Goal: Task Accomplishment & Management: Complete application form

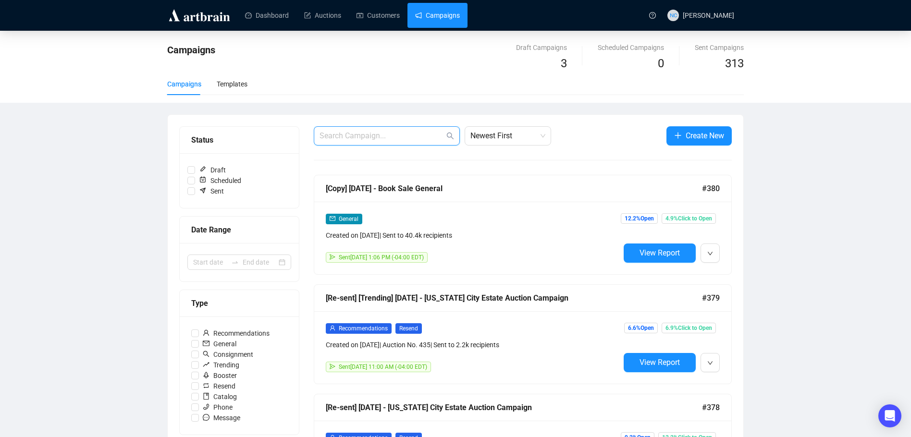
click at [392, 136] on input "text" at bounding box center [382, 136] width 125 height 12
click at [368, 139] on input "text" at bounding box center [382, 136] width 125 height 12
drag, startPoint x: 346, startPoint y: 137, endPoint x: 306, endPoint y: 136, distance: 40.4
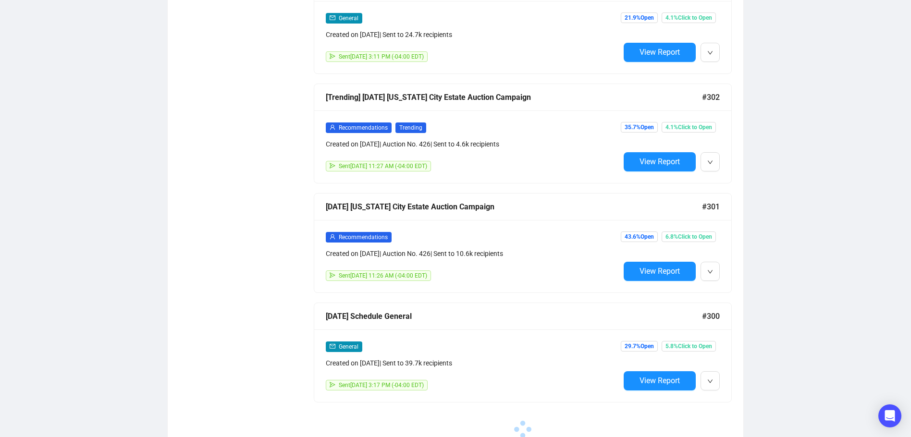
scroll to position [2477, 0]
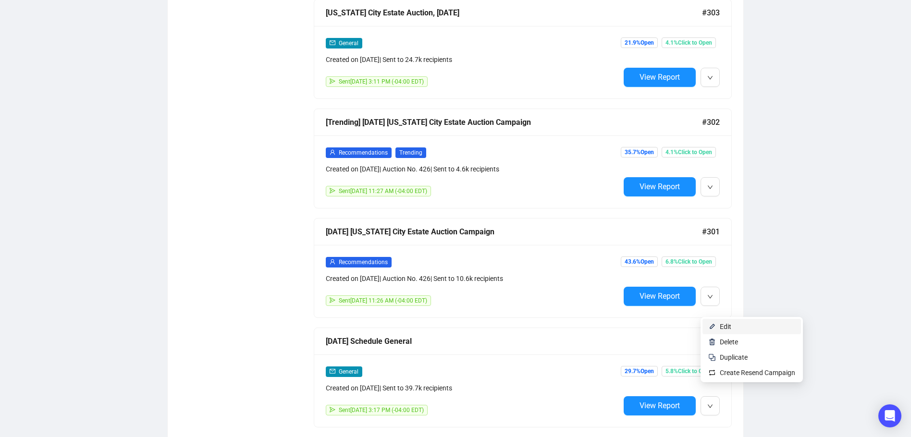
type input "july"
click at [735, 328] on span "Edit" at bounding box center [757, 326] width 75 height 11
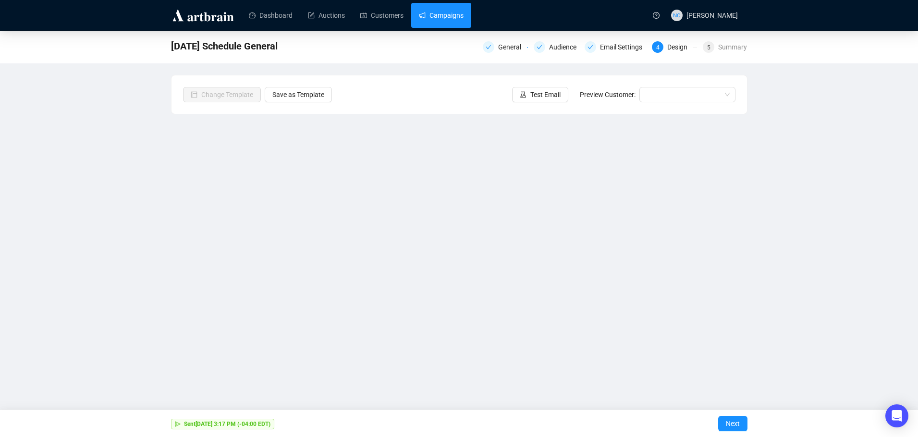
click at [448, 13] on link "Campaigns" at bounding box center [441, 15] width 45 height 25
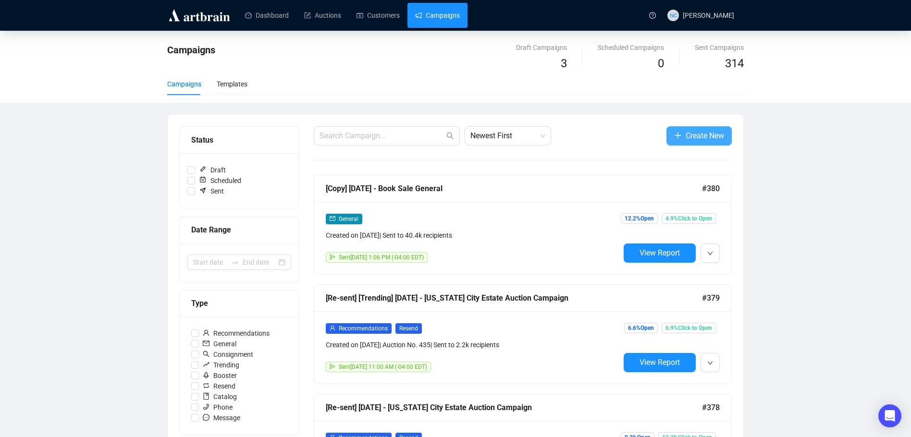
click at [706, 135] on span "Create New" at bounding box center [705, 136] width 38 height 12
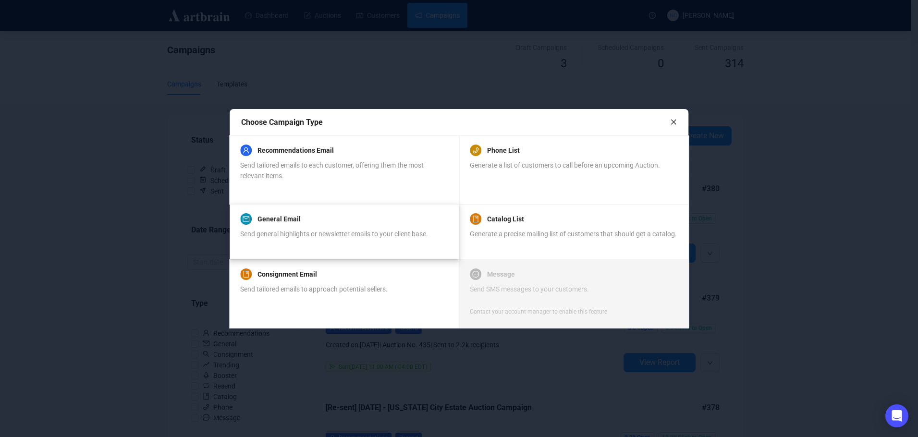
click at [365, 239] on div "Send general highlights or newsletter emails to your client base." at bounding box center [334, 239] width 188 height 21
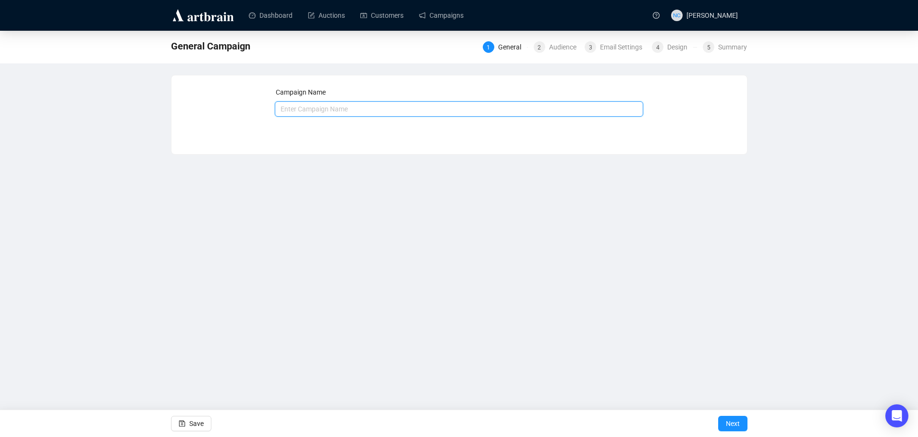
click at [349, 111] on input "text" at bounding box center [459, 108] width 369 height 15
type input "A"
type input "S"
type input "Mid Sep - upcoming auctions"
click at [739, 420] on span "Next" at bounding box center [733, 423] width 14 height 27
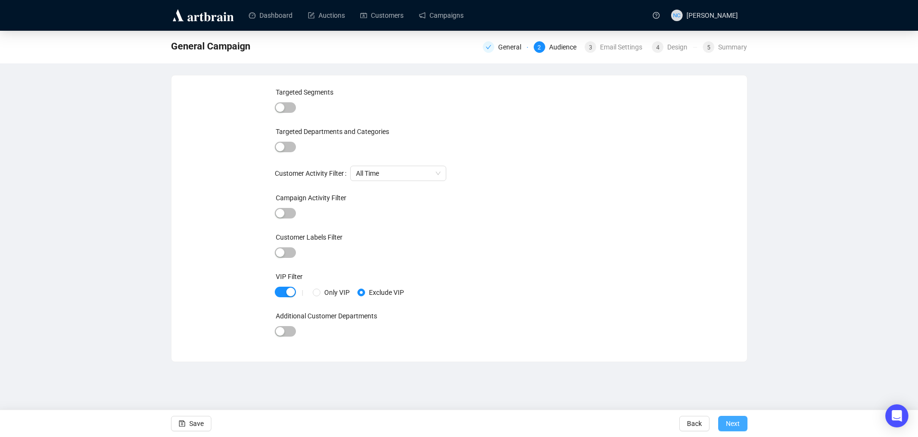
click at [735, 416] on span "Next" at bounding box center [733, 423] width 14 height 27
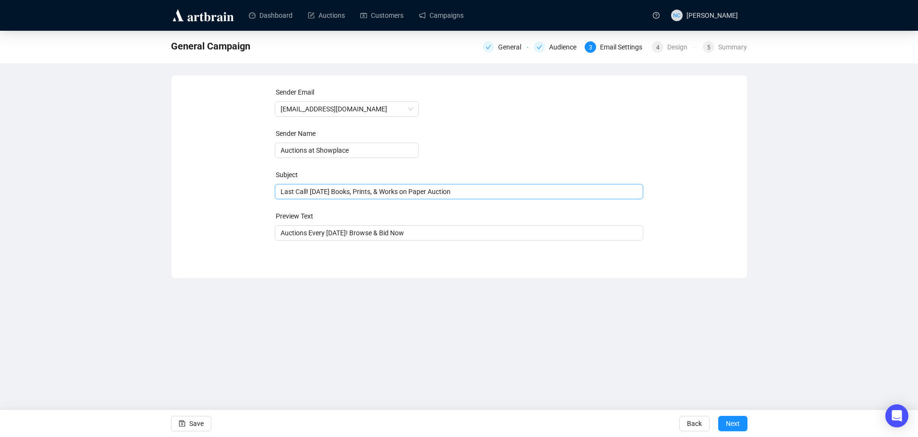
click at [394, 193] on span "Last Call! [DATE] Books, Prints, & Works on Paper Auction" at bounding box center [459, 192] width 369 height 8
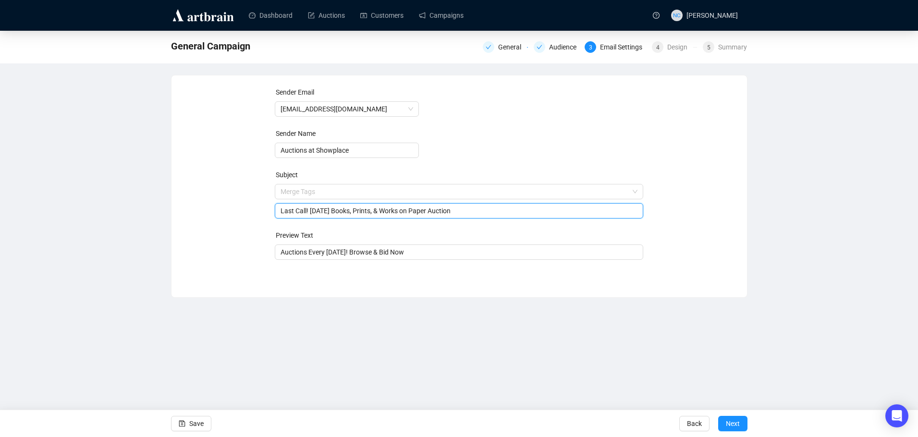
click at [349, 213] on input "Last Call! [DATE] Books, Prints, & Works on Paper Auction" at bounding box center [459, 211] width 357 height 11
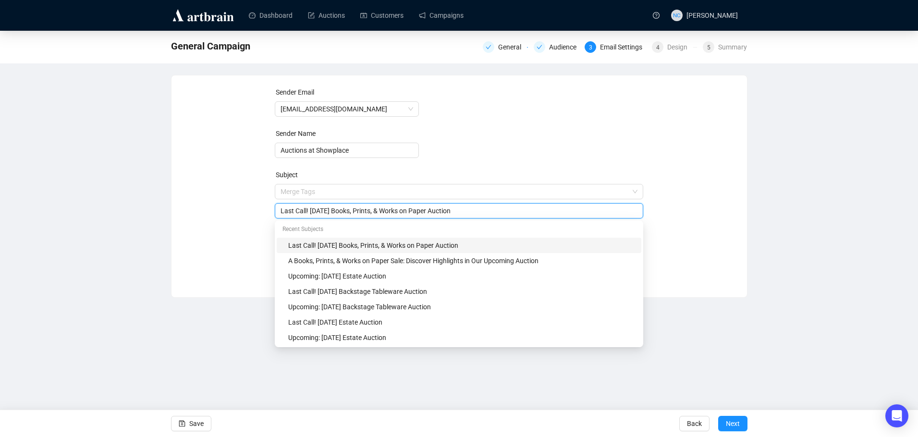
click at [349, 213] on input "Last Call! [DATE] Books, Prints, & Works on Paper Auction" at bounding box center [459, 211] width 357 height 11
paste input "Our July Auction Lineup - Mark Your Calendars!"
click at [298, 211] on input "Our July Auction Lineup - Mark Your Calendars!" at bounding box center [459, 211] width 357 height 11
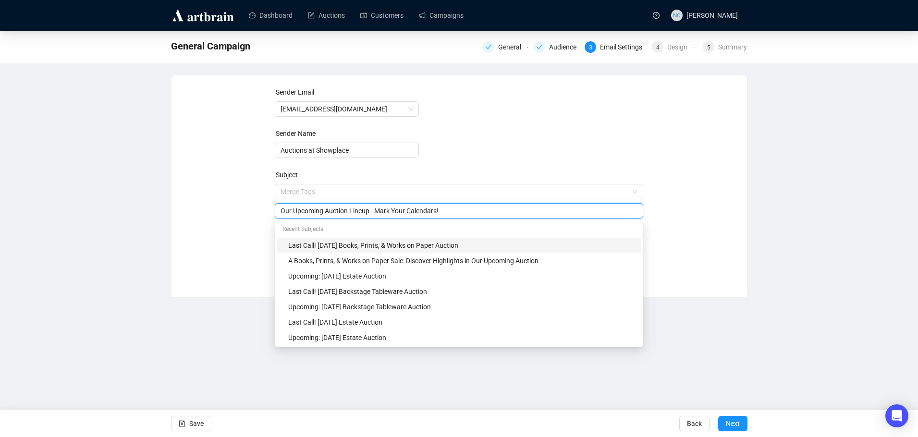
type input "Our Upcoming Auction Lineup - Mark Your Calendars!"
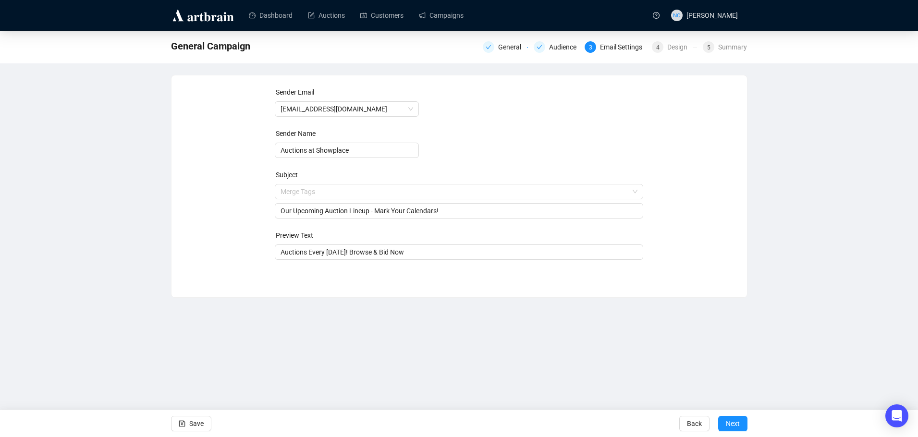
click at [231, 222] on div "Sender Email [EMAIL_ADDRESS][DOMAIN_NAME] Sender Name Auctions at Showplace Sub…" at bounding box center [459, 179] width 553 height 185
click at [738, 426] on span "Next" at bounding box center [733, 423] width 14 height 27
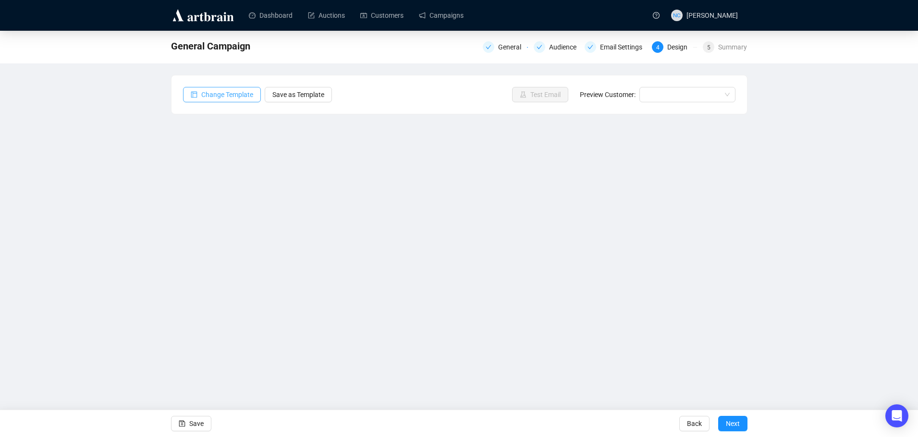
click at [231, 92] on span "Change Template" at bounding box center [227, 94] width 52 height 11
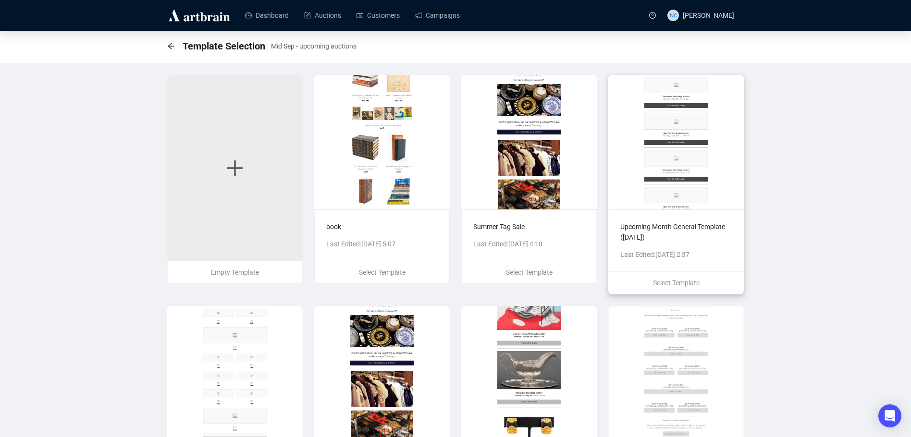
click at [692, 149] on img at bounding box center [676, 142] width 136 height 135
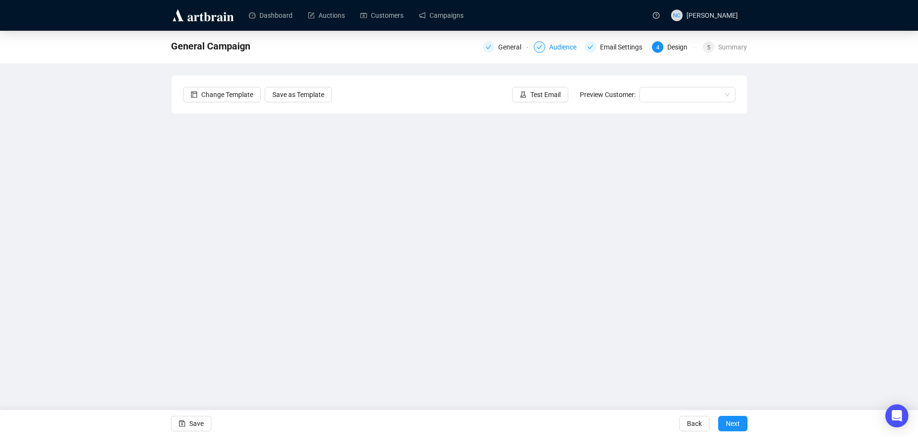
click at [569, 48] on div "Audience" at bounding box center [565, 47] width 33 height 12
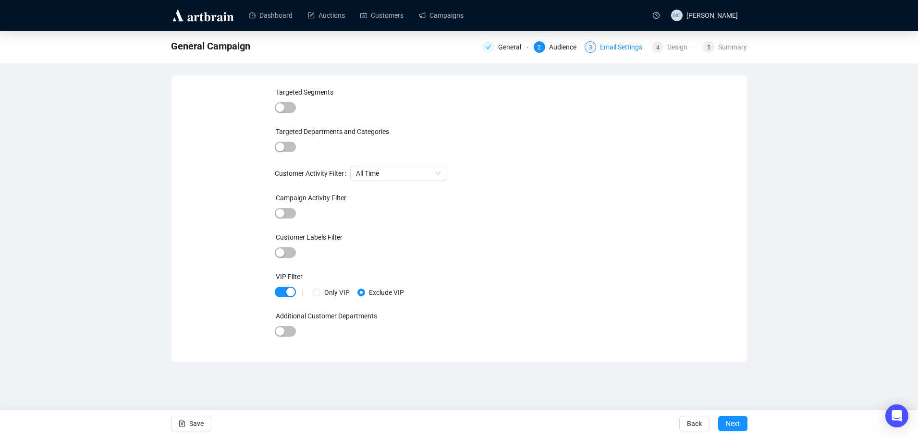
click at [617, 49] on div "Email Settings" at bounding box center [624, 47] width 48 height 12
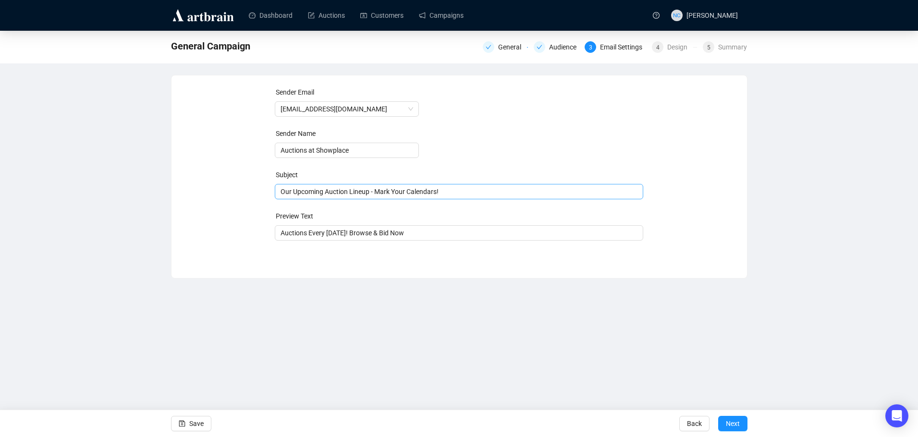
click at [318, 194] on span "Our Upcoming Auction Lineup - Mark Your Calendars!" at bounding box center [459, 192] width 369 height 8
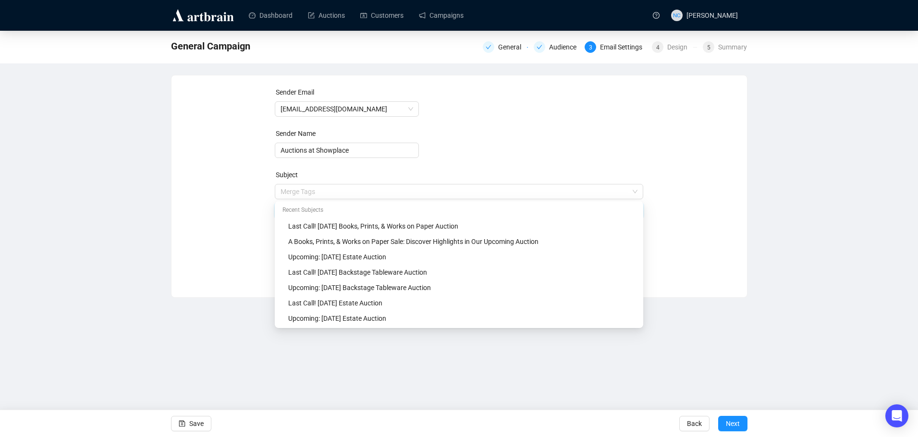
click at [318, 194] on input "search" at bounding box center [455, 192] width 348 height 14
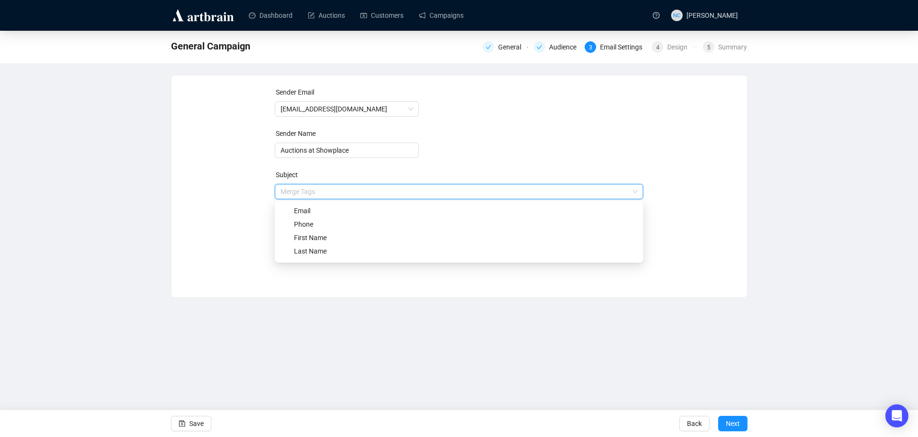
click at [249, 211] on div "Sender Email [EMAIL_ADDRESS][DOMAIN_NAME] Sender Name Auctions at Showplace Sub…" at bounding box center [459, 179] width 553 height 185
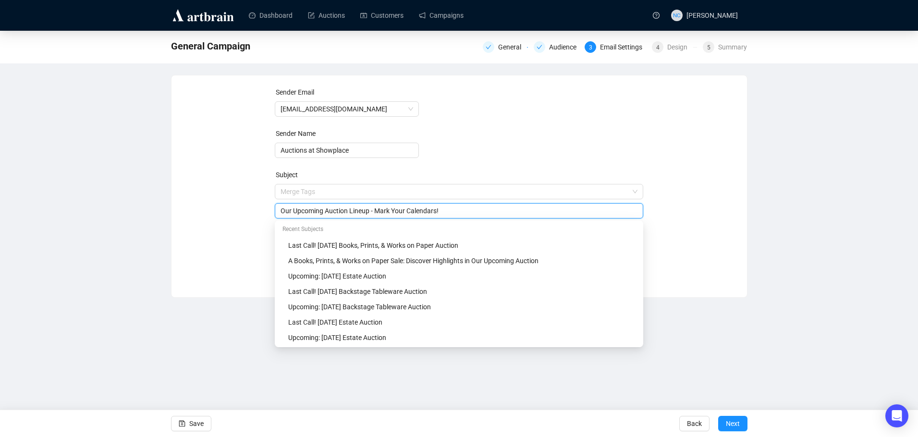
click at [306, 212] on input "Our Upcoming Auction Lineup - Mark Your Calendars!" at bounding box center [459, 211] width 357 height 11
type input "Our Auction Lineup - Mark Your Calendars!"
click at [679, 218] on div "Sender Email [EMAIL_ADDRESS][DOMAIN_NAME] Sender Name Auctions at Showplace Sub…" at bounding box center [459, 179] width 553 height 185
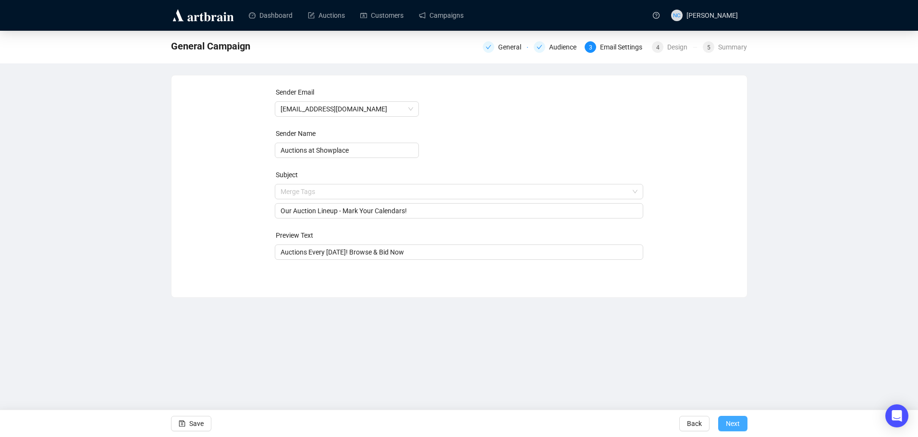
click at [740, 425] on span "Next" at bounding box center [733, 423] width 14 height 27
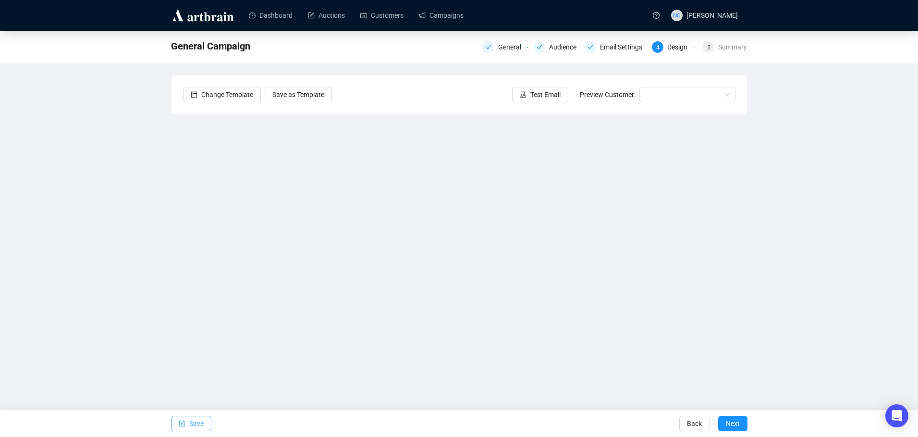
click at [195, 420] on span "Save" at bounding box center [196, 423] width 14 height 27
click at [188, 420] on button "Save" at bounding box center [193, 424] width 40 height 15
click at [200, 429] on span "Save" at bounding box center [198, 424] width 14 height 27
click at [190, 428] on button "Save" at bounding box center [193, 424] width 40 height 15
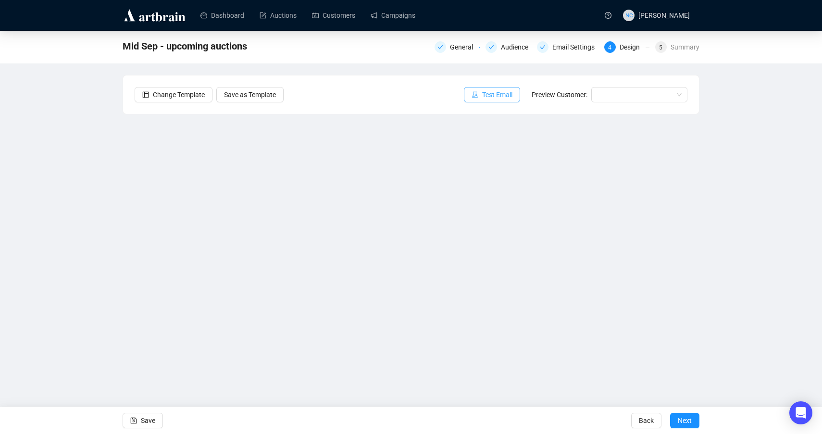
click at [497, 94] on span "Test Email" at bounding box center [497, 94] width 30 height 11
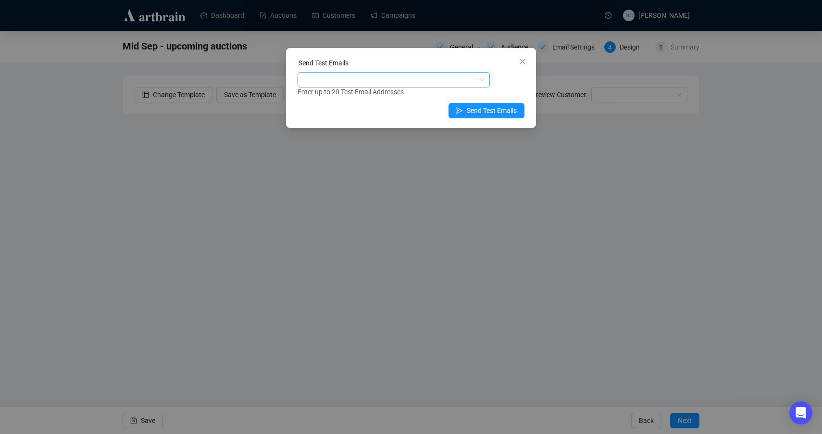
click at [385, 82] on div at bounding box center [388, 79] width 178 height 13
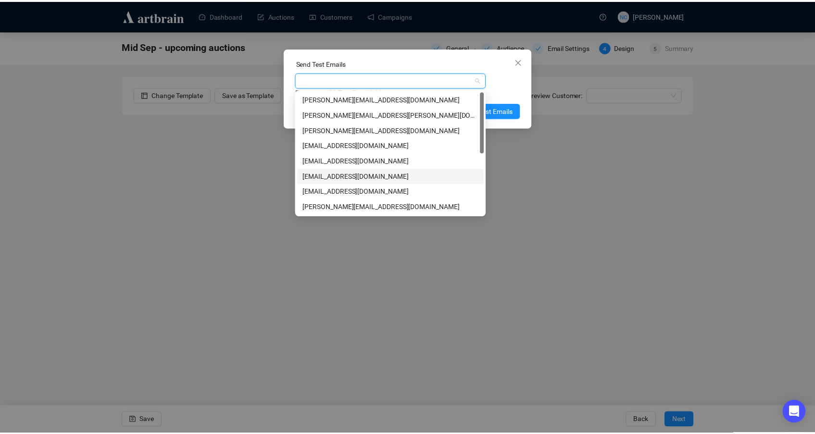
scroll to position [123, 0]
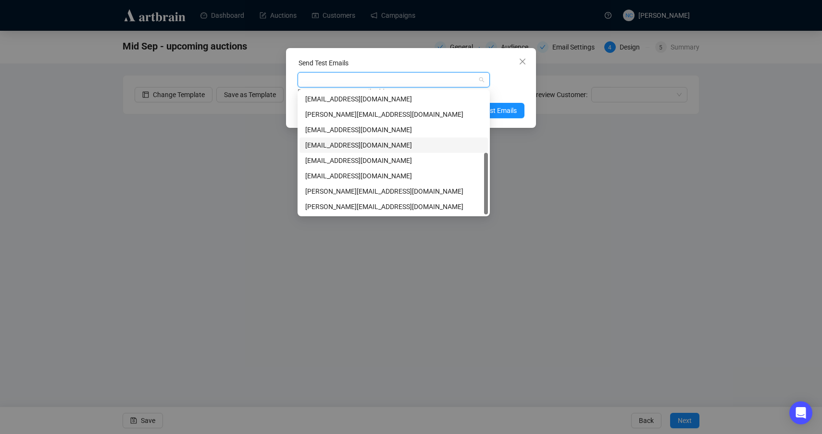
click at [388, 146] on div "[EMAIL_ADDRESS][DOMAIN_NAME]" at bounding box center [393, 145] width 177 height 11
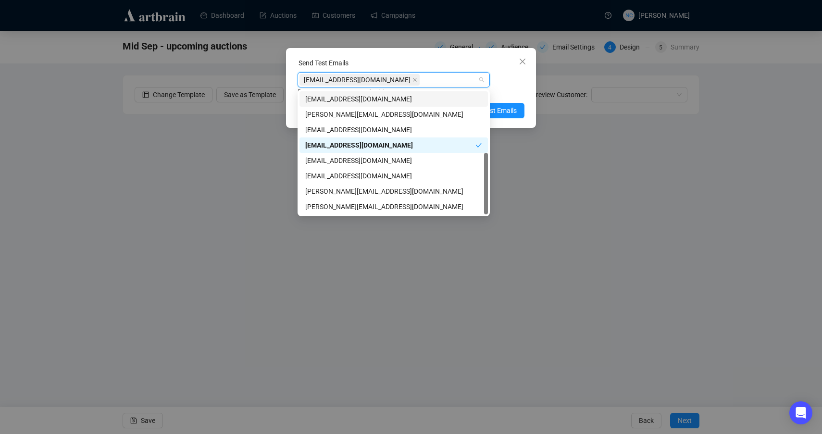
click at [512, 85] on div "[EMAIL_ADDRESS][DOMAIN_NAME] Enter up to 20 Test Email Addresses" at bounding box center [410, 84] width 227 height 25
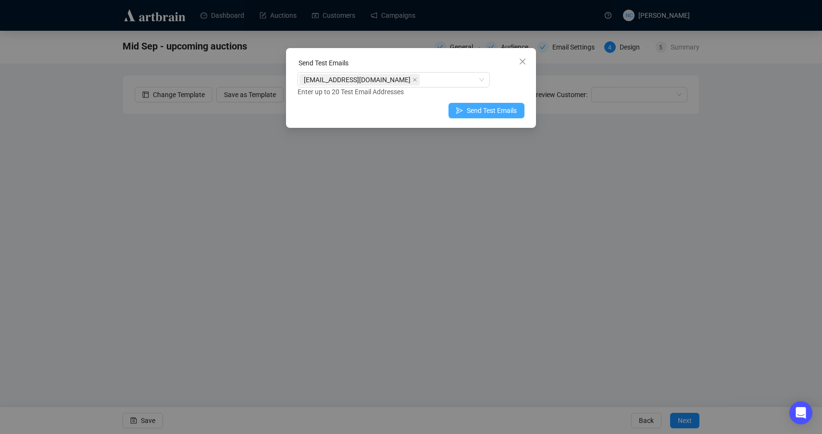
click at [497, 110] on span "Send Test Emails" at bounding box center [492, 110] width 50 height 11
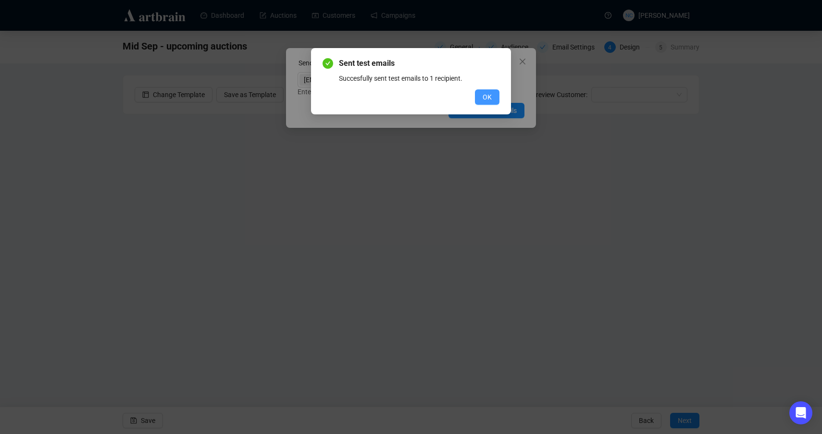
click at [488, 95] on span "OK" at bounding box center [486, 97] width 9 height 11
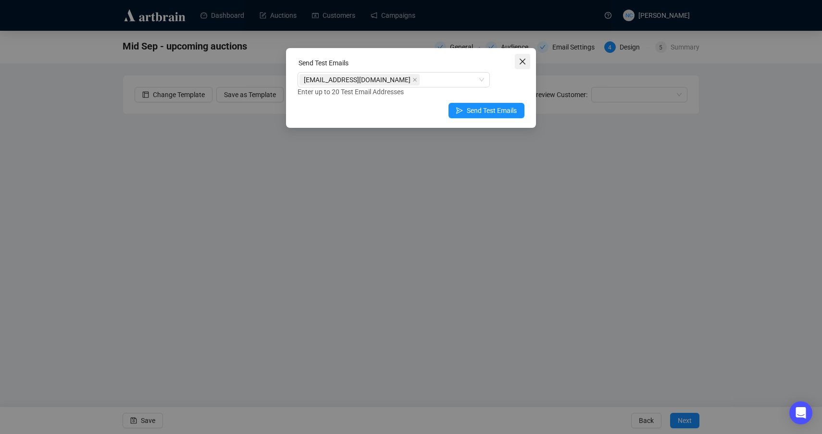
click at [525, 62] on icon "close" at bounding box center [523, 62] width 8 height 8
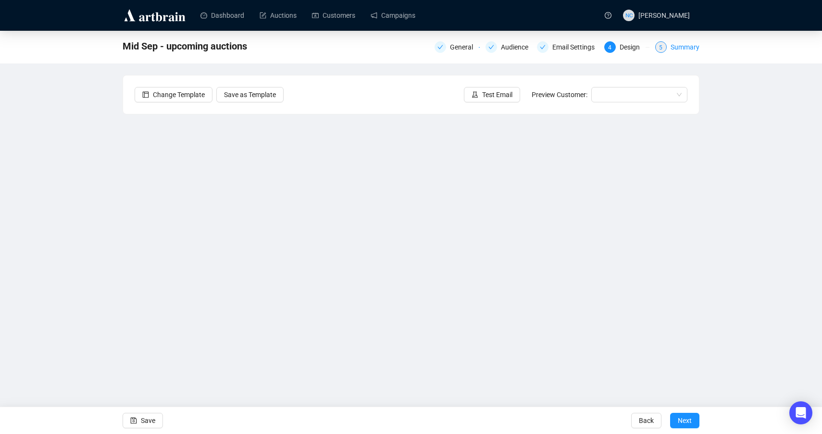
click at [696, 49] on div "Summary" at bounding box center [684, 47] width 29 height 12
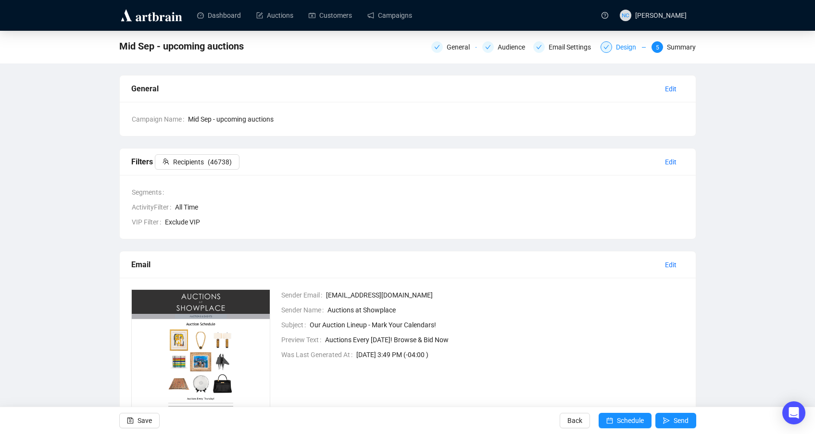
click at [624, 50] on div "Design" at bounding box center [629, 47] width 26 height 12
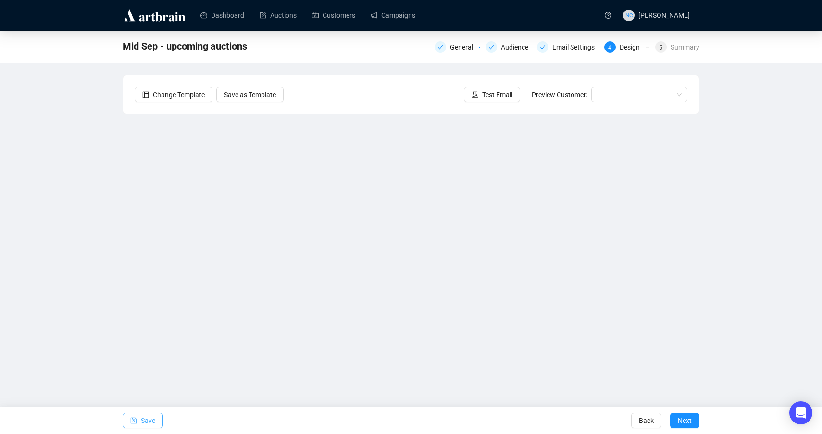
click at [143, 418] on span "Save" at bounding box center [148, 420] width 14 height 27
click at [143, 417] on span "Save" at bounding box center [148, 420] width 14 height 27
click at [742, 253] on div "Mid Sep - upcoming auctions General Audience Email Settings 4 Design 5 Summary …" at bounding box center [411, 207] width 822 height 353
click at [136, 424] on span "button" at bounding box center [133, 420] width 7 height 27
click at [152, 418] on span "Save" at bounding box center [148, 420] width 14 height 27
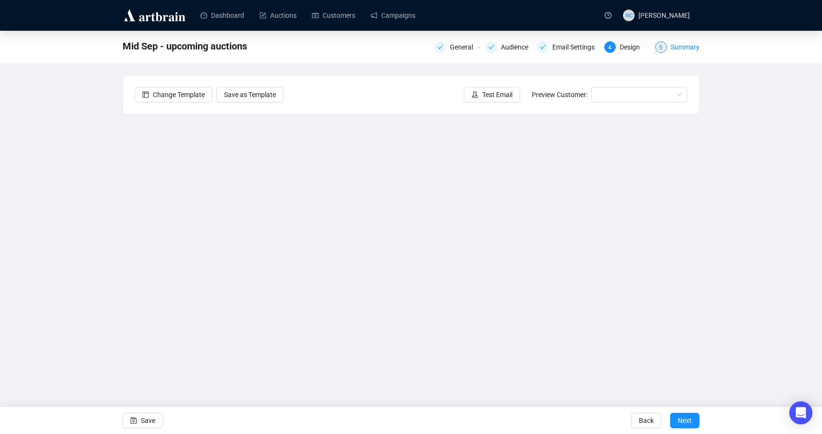
click at [682, 48] on div "Summary" at bounding box center [684, 47] width 29 height 12
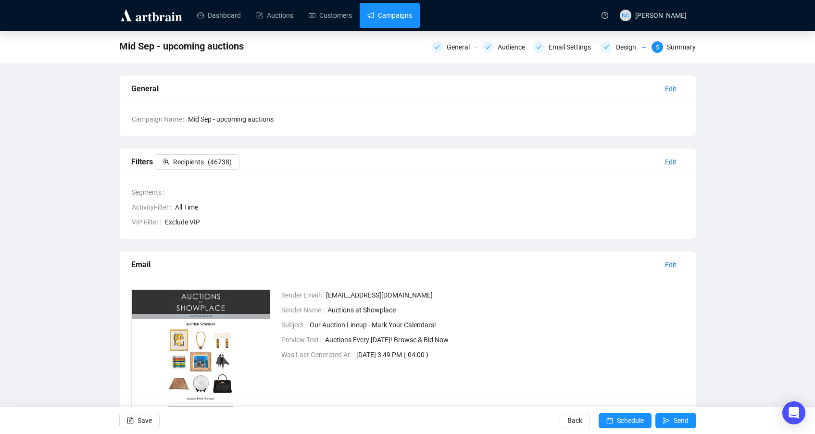
click at [397, 19] on link "Campaigns" at bounding box center [389, 15] width 45 height 25
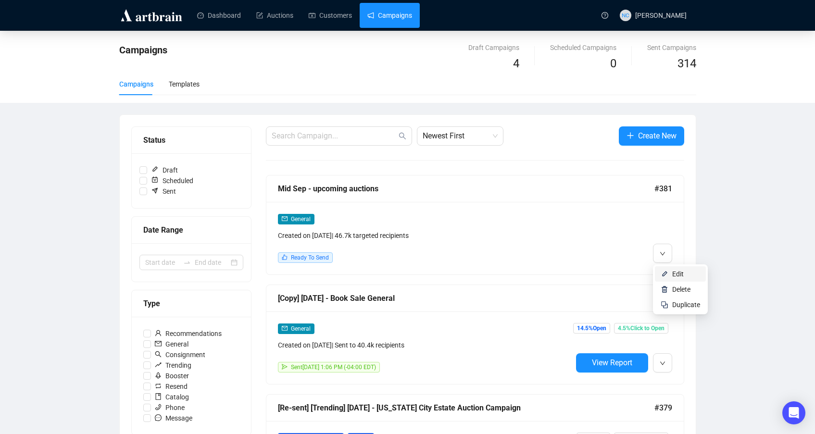
click at [678, 270] on span "Edit" at bounding box center [678, 274] width 12 height 8
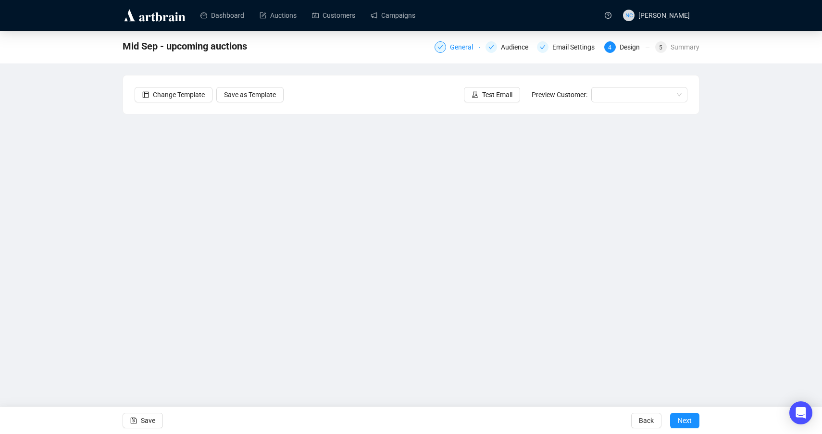
click at [468, 49] on div "General" at bounding box center [464, 47] width 29 height 12
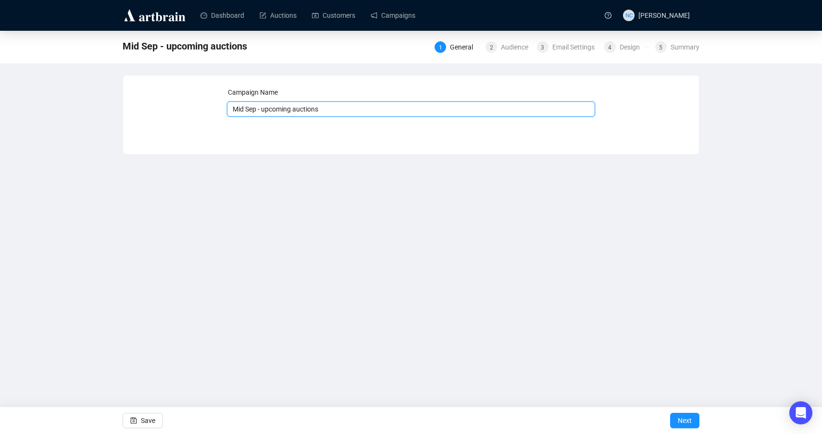
click at [339, 108] on input "Mid Sep - upcoming auctions" at bounding box center [411, 108] width 369 height 15
click at [257, 109] on input "Mid Sep - upcoming auctions" at bounding box center [411, 108] width 369 height 15
click at [331, 108] on input "Mid Sep - upcoming auctions" at bounding box center [411, 108] width 369 height 15
type input "Mid Sep - upcoming auctions general"
click at [687, 420] on span "Next" at bounding box center [685, 420] width 14 height 27
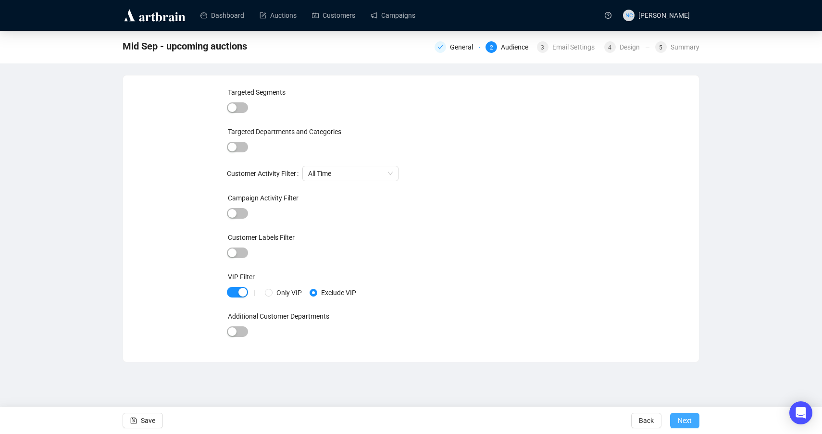
click at [686, 417] on span "Next" at bounding box center [685, 420] width 14 height 27
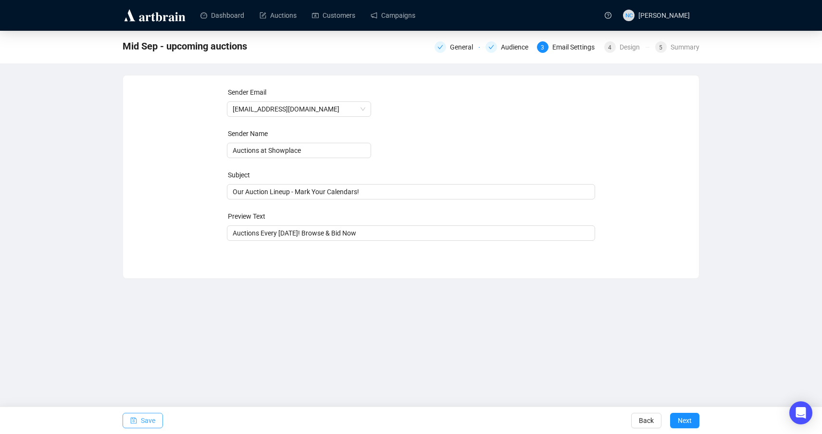
click at [146, 422] on span "Save" at bounding box center [148, 420] width 14 height 27
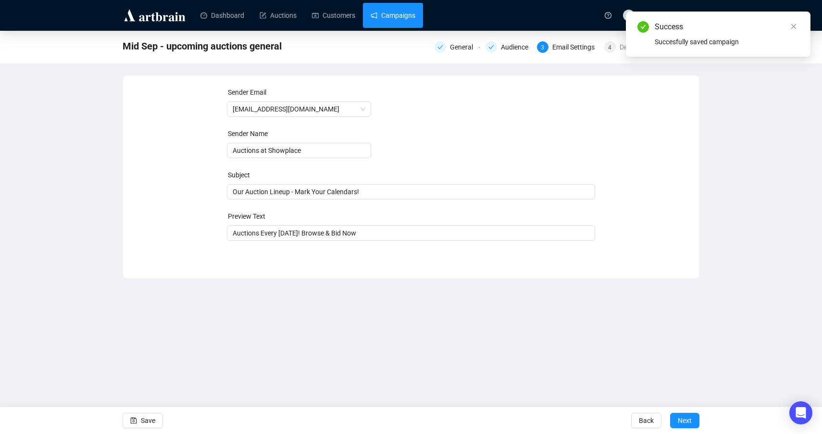
click at [393, 22] on link "Campaigns" at bounding box center [392, 15] width 45 height 25
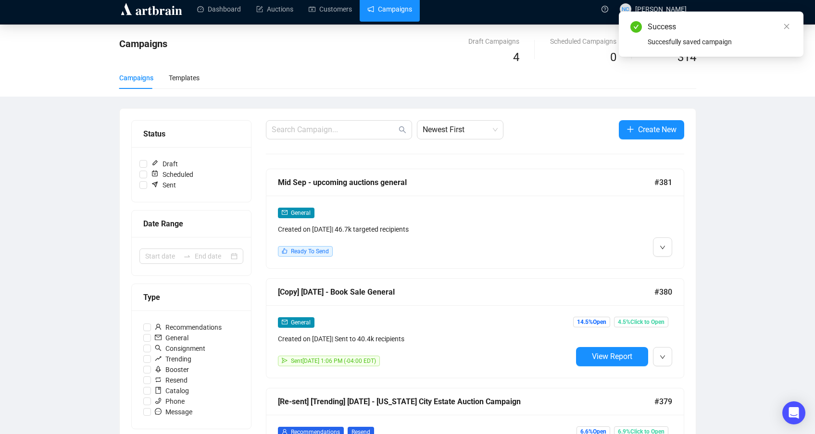
scroll to position [96, 0]
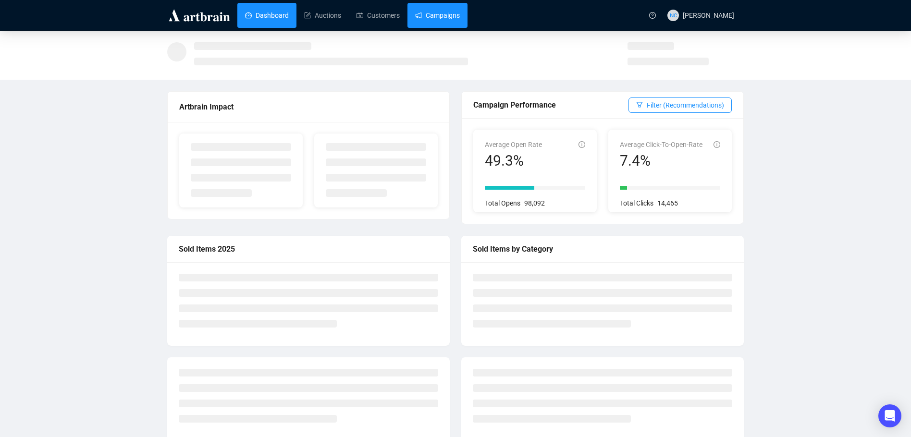
click at [449, 7] on link "Campaigns" at bounding box center [437, 15] width 45 height 25
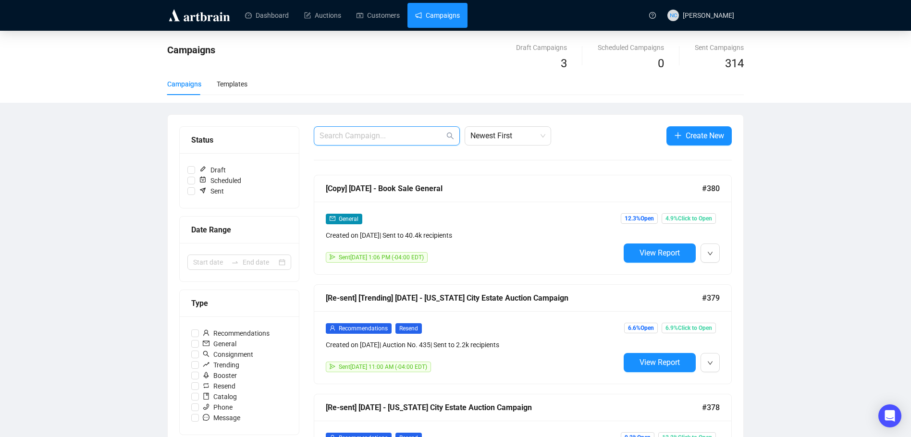
click at [347, 135] on input "text" at bounding box center [382, 136] width 125 height 12
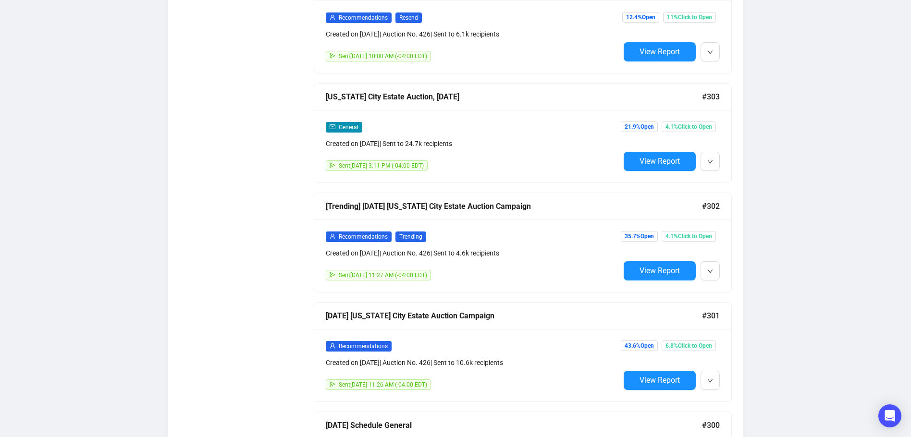
scroll to position [2477, 0]
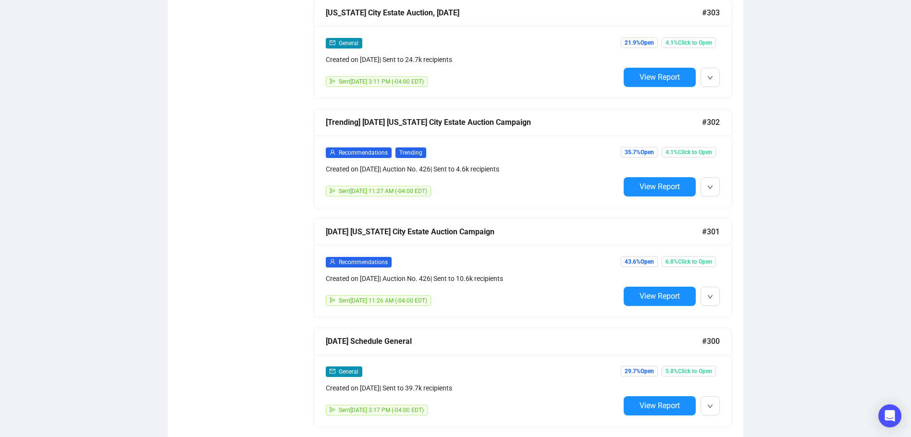
type input "july"
click at [514, 368] on div "General Created on Jul 1, 2025 | Sent to 39.7k recipients" at bounding box center [473, 379] width 294 height 27
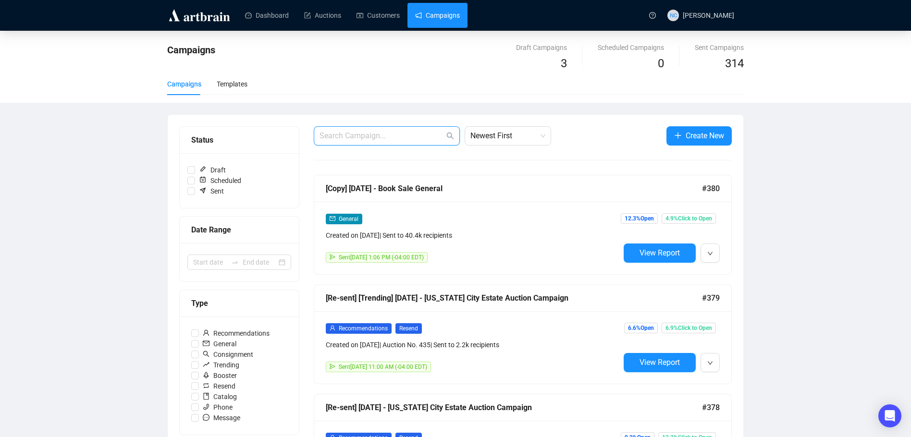
click at [346, 137] on input "text" at bounding box center [382, 136] width 125 height 12
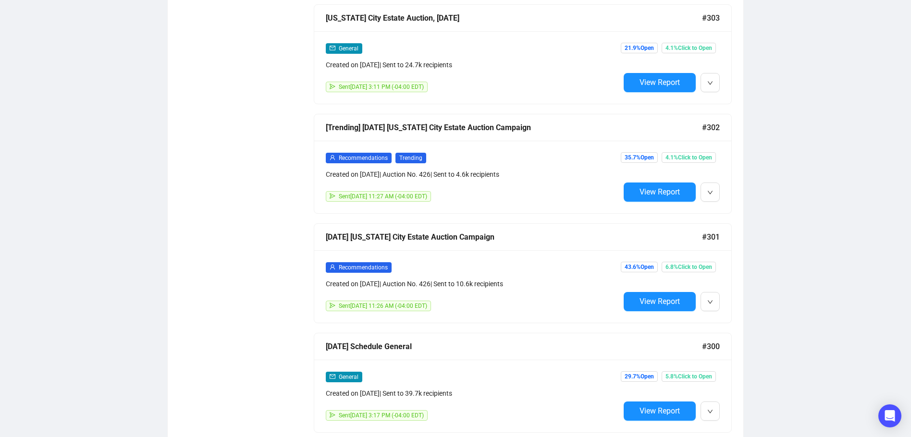
scroll to position [2502, 0]
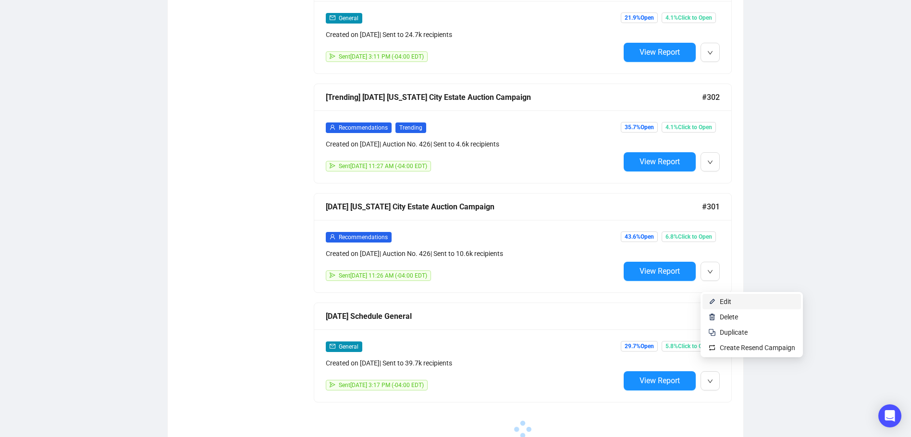
type input "july"
click at [734, 300] on span "Edit" at bounding box center [757, 301] width 75 height 11
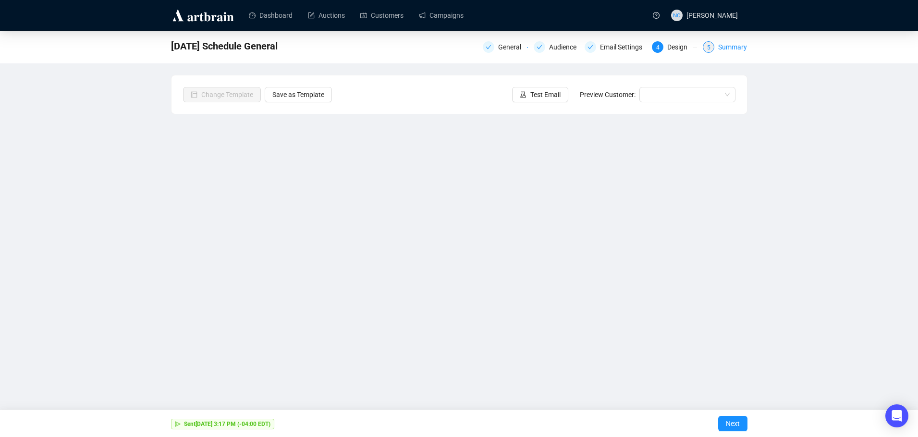
click at [735, 48] on div "Summary" at bounding box center [732, 47] width 29 height 12
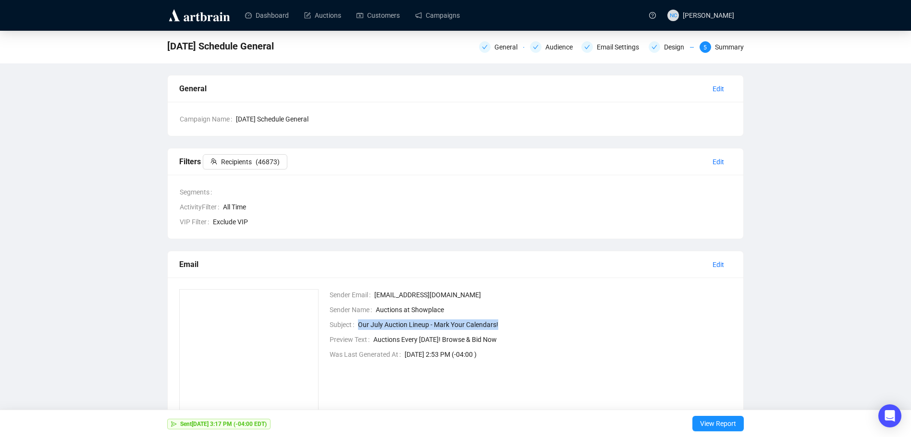
drag, startPoint x: 500, startPoint y: 326, endPoint x: 358, endPoint y: 327, distance: 141.3
click at [358, 327] on span "Our July Auction Lineup - Mark Your Calendars!" at bounding box center [545, 325] width 374 height 11
copy span "Our July Auction Lineup - Mark Your Calendars!"
click at [681, 48] on div "Design" at bounding box center [677, 47] width 26 height 12
